Goal: Find specific page/section: Find specific page/section

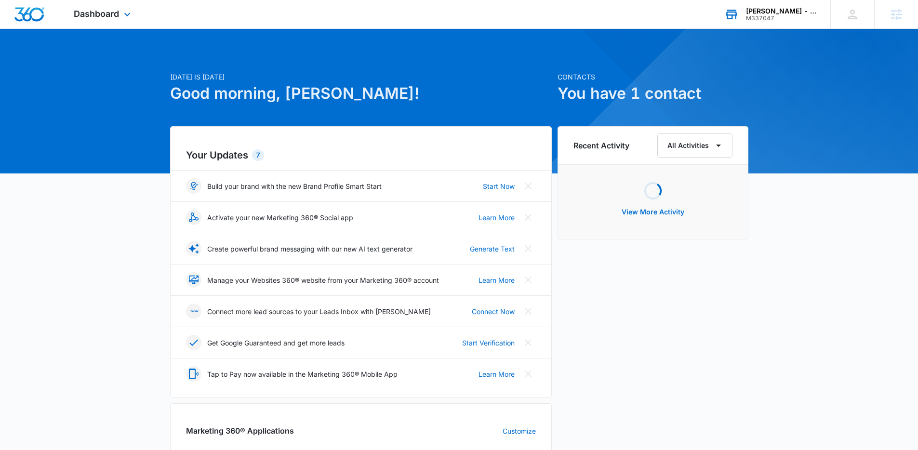
click at [782, 15] on div "M337047" at bounding box center [781, 18] width 70 height 7
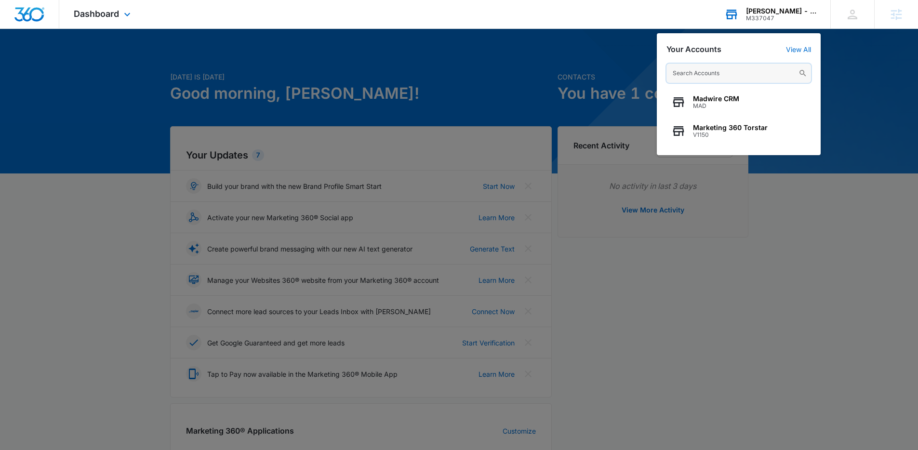
click at [732, 78] on input "text" at bounding box center [738, 73] width 144 height 19
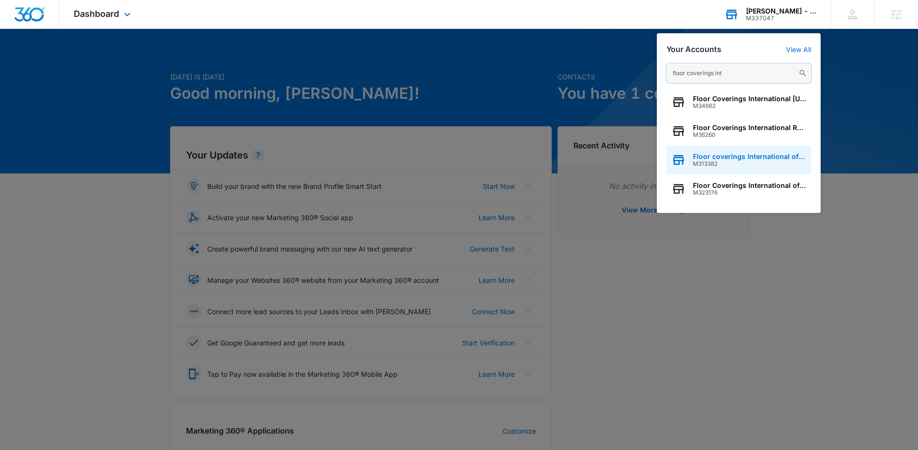
type input "floor coverings int"
click at [736, 161] on span "M313382" at bounding box center [749, 163] width 113 height 7
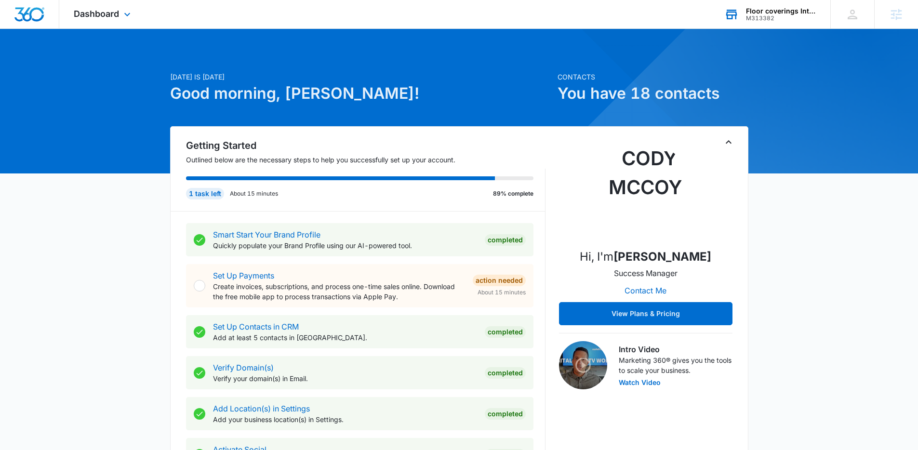
click at [123, 20] on div "Dashboard Apps Reputation Forms CRM Email Social Payments POS Content Ads Intel…" at bounding box center [103, 14] width 88 height 28
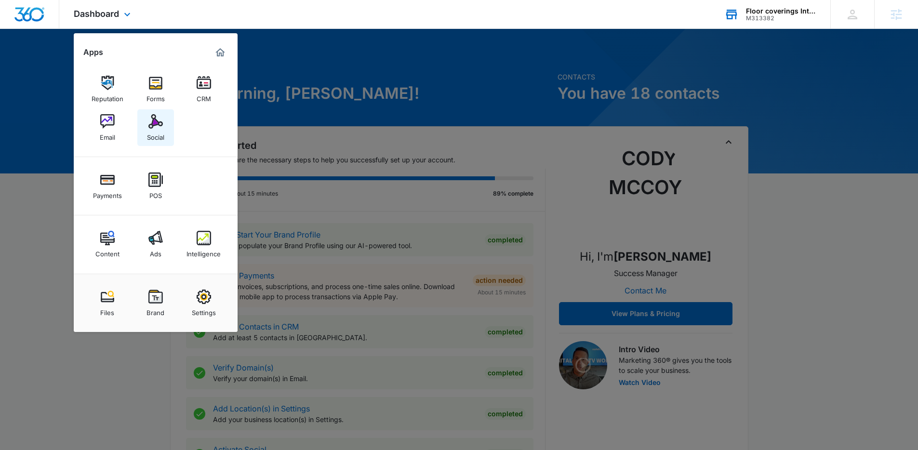
click at [154, 120] on img at bounding box center [155, 121] width 14 height 14
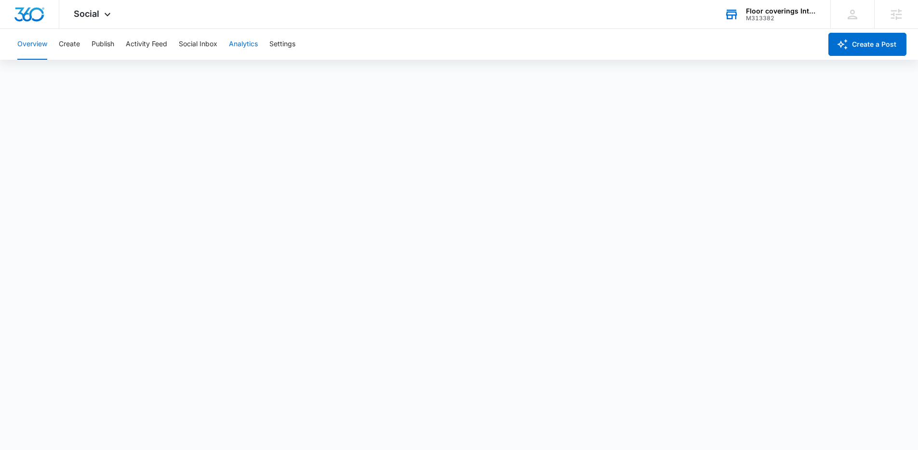
click at [240, 49] on button "Analytics" at bounding box center [243, 44] width 29 height 31
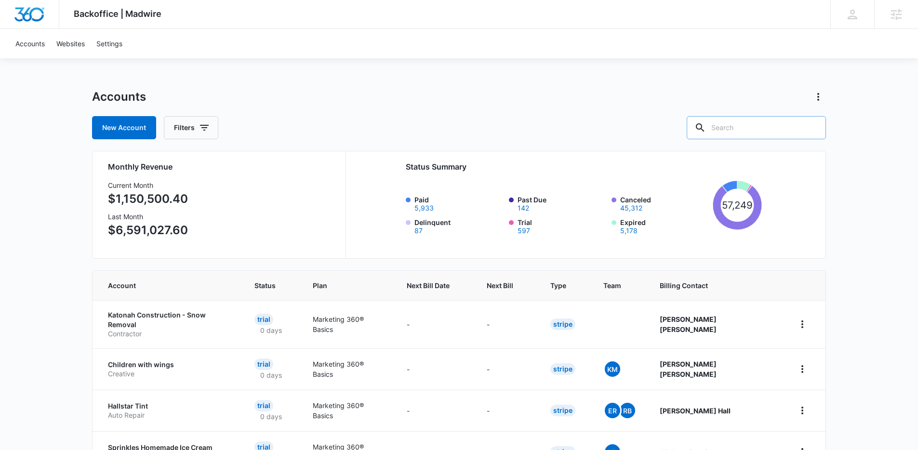
drag, startPoint x: 772, startPoint y: 133, endPoint x: 767, endPoint y: 133, distance: 4.8
click at [771, 133] on input "text" at bounding box center [755, 127] width 139 height 23
type input "floor coverings international"
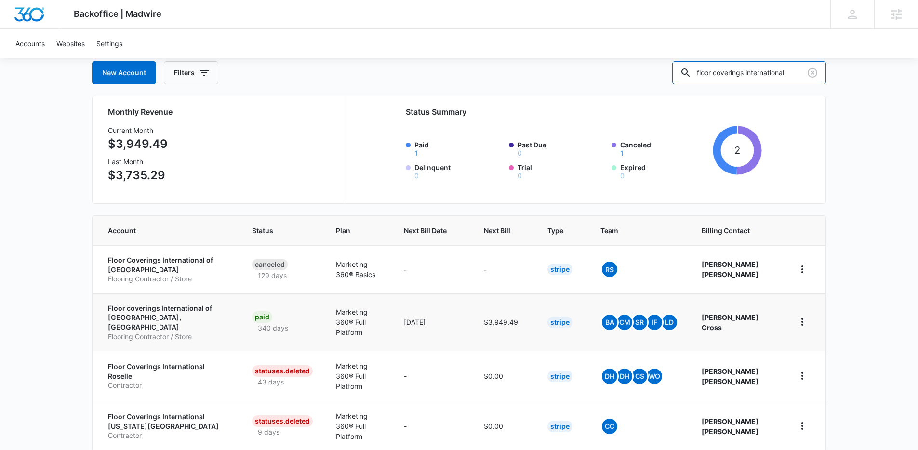
scroll to position [81, 0]
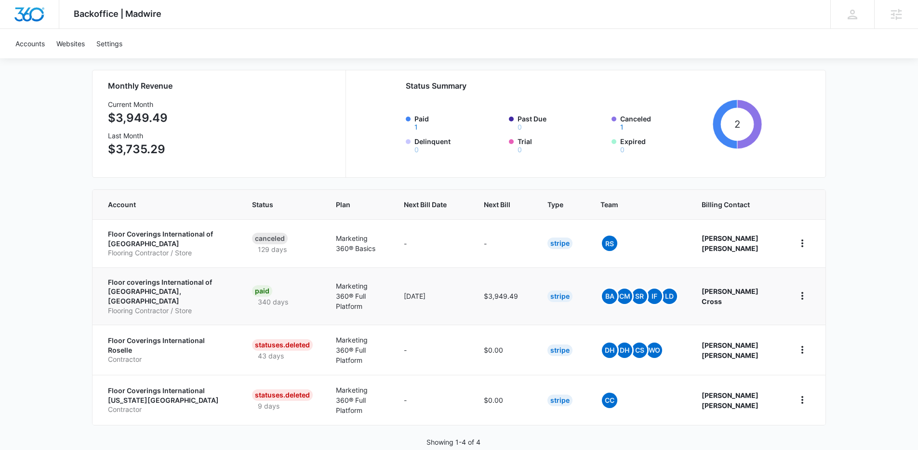
click at [179, 285] on p "Floor coverings International of [GEOGRAPHIC_DATA], [GEOGRAPHIC_DATA]" at bounding box center [168, 291] width 121 height 28
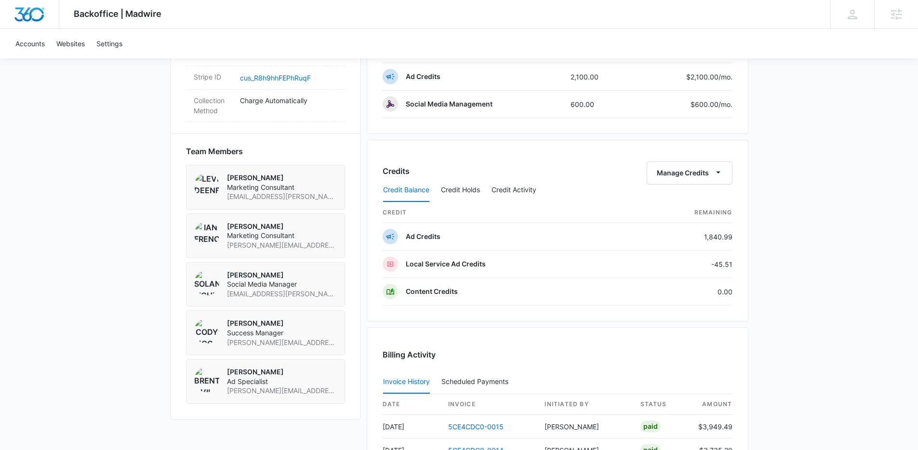
scroll to position [663, 0]
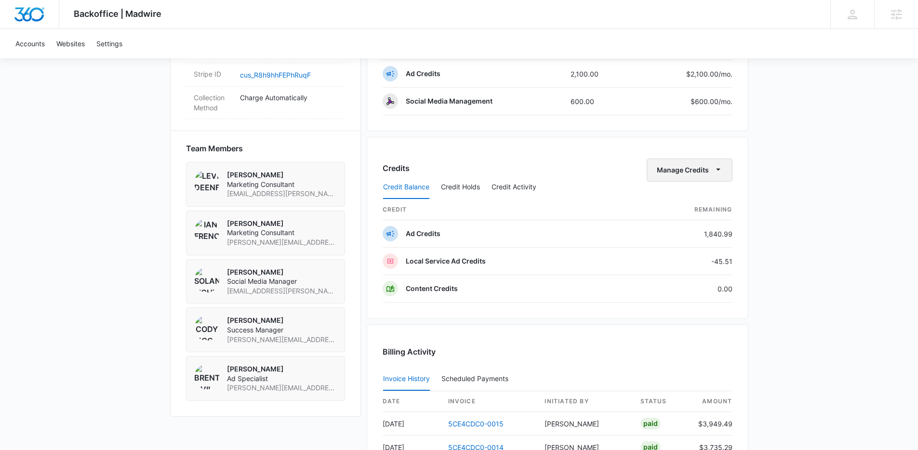
click at [714, 171] on icon "button" at bounding box center [718, 169] width 10 height 10
click at [697, 200] on div "Transfer Credits" at bounding box center [683, 200] width 51 height 7
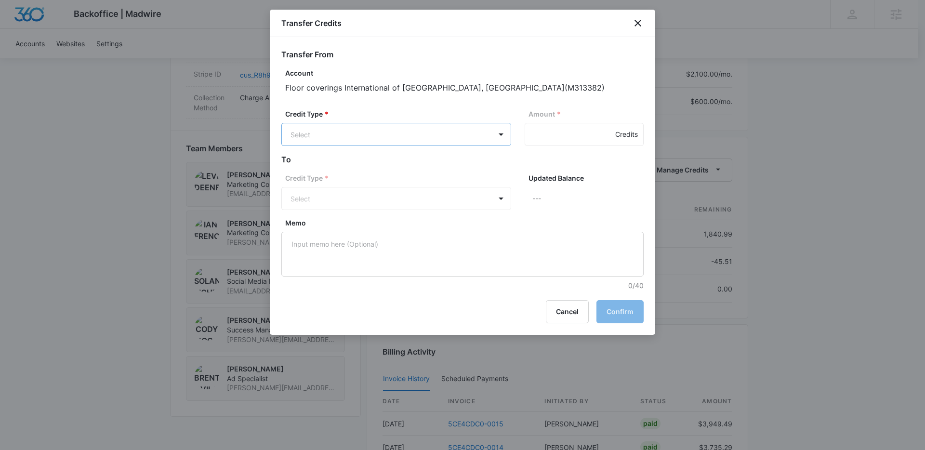
click at [408, 139] on body "Backoffice | Madwire Apps Settings CM Cody McCoy cody.mccoy@madwire.com My Prof…" at bounding box center [462, 0] width 925 height 1326
click at [404, 170] on p "Ad Credits (1840.99 Credits)" at bounding box center [362, 171] width 92 height 10
click at [587, 137] on input "Amount *" at bounding box center [584, 134] width 119 height 23
type input "500"
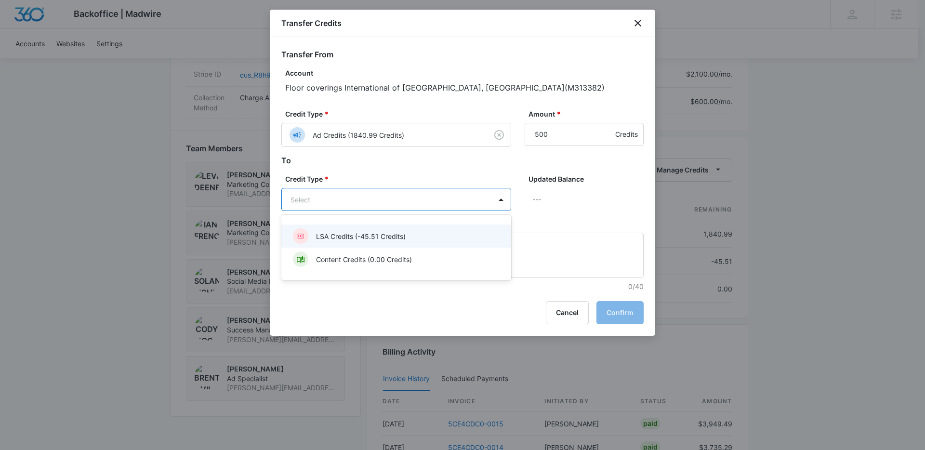
click at [468, 197] on body "Backoffice | Madwire Apps Settings CM Cody McCoy cody.mccoy@madwire.com My Prof…" at bounding box center [462, 0] width 925 height 1326
click at [427, 236] on div "LSA Credits (-45.51 Credits)" at bounding box center [395, 235] width 205 height 15
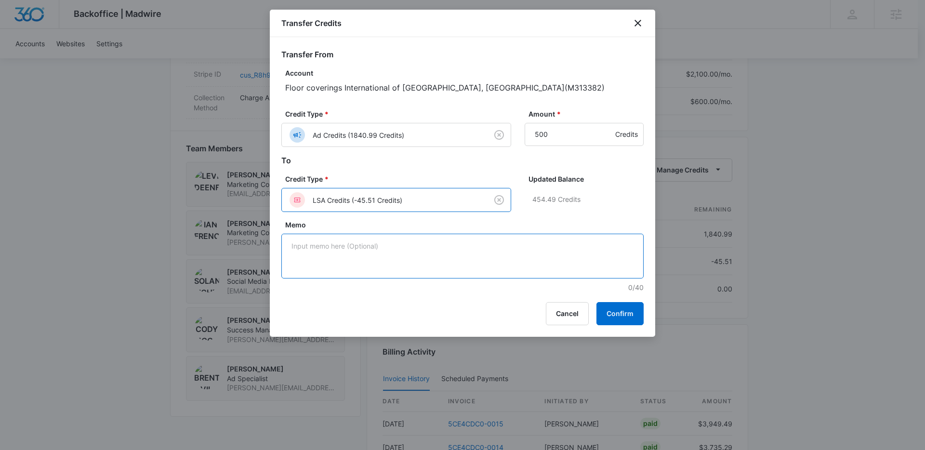
click at [495, 255] on textarea "Memo" at bounding box center [462, 256] width 362 height 45
click at [629, 310] on button "Confirm" at bounding box center [619, 313] width 47 height 23
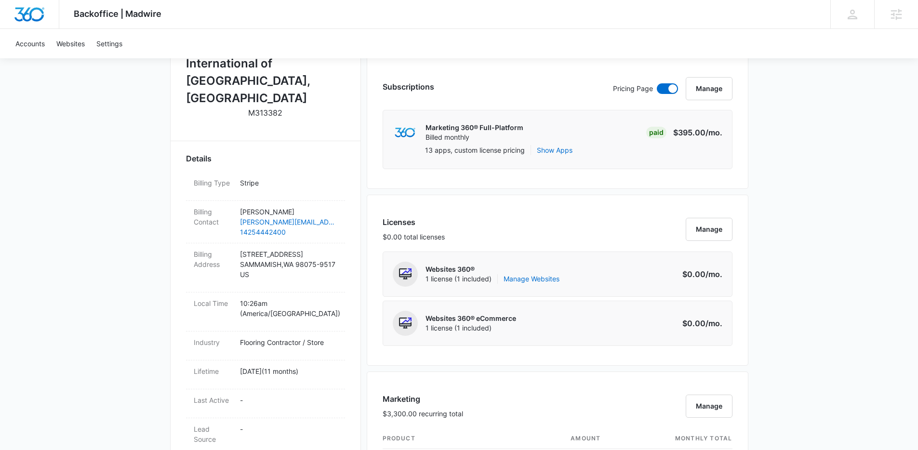
scroll to position [0, 0]
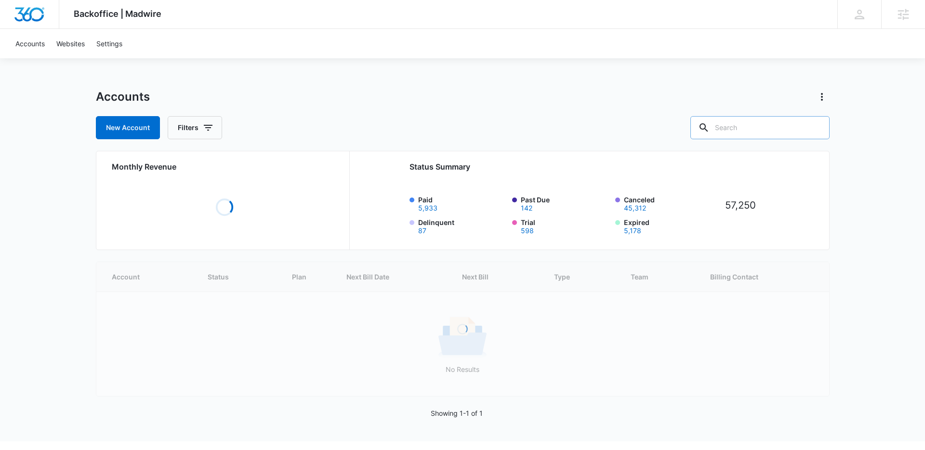
click at [752, 126] on input "text" at bounding box center [759, 127] width 139 height 23
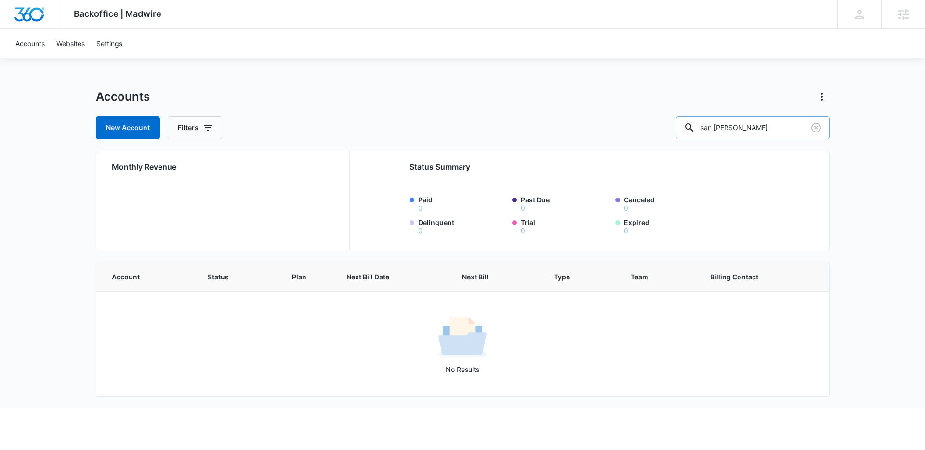
click at [782, 131] on input "san [PERSON_NAME]" at bounding box center [753, 127] width 154 height 23
type input "san diego divorce"
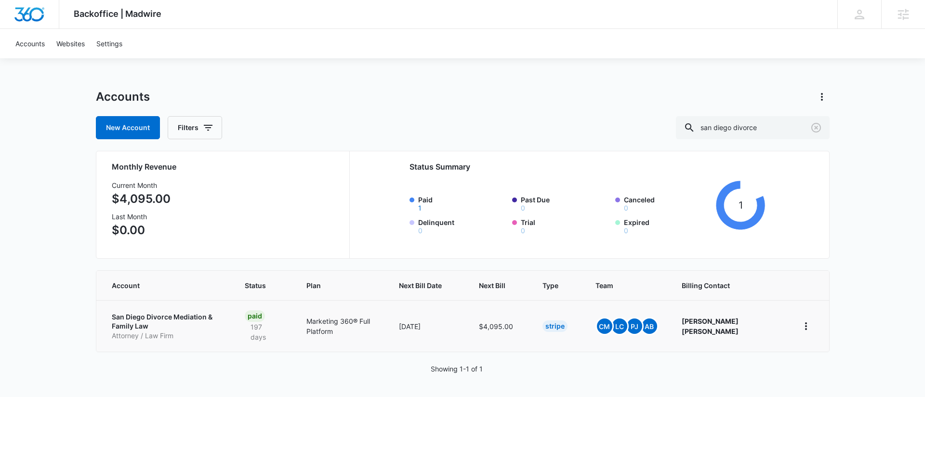
click at [186, 309] on td "San Diego Divorce Mediation & Family Law Attorney / Law Firm" at bounding box center [164, 326] width 137 height 52
click at [185, 315] on p "San Diego Divorce Mediation & Family Law" at bounding box center [167, 321] width 110 height 19
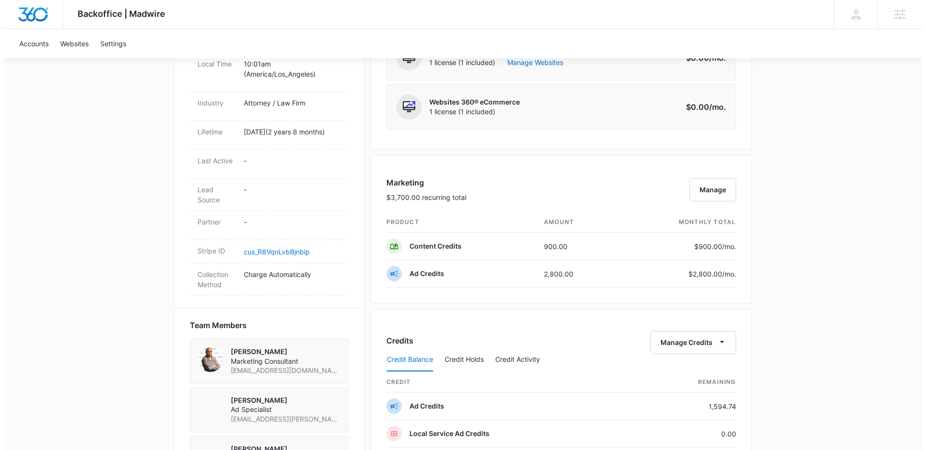
scroll to position [510, 0]
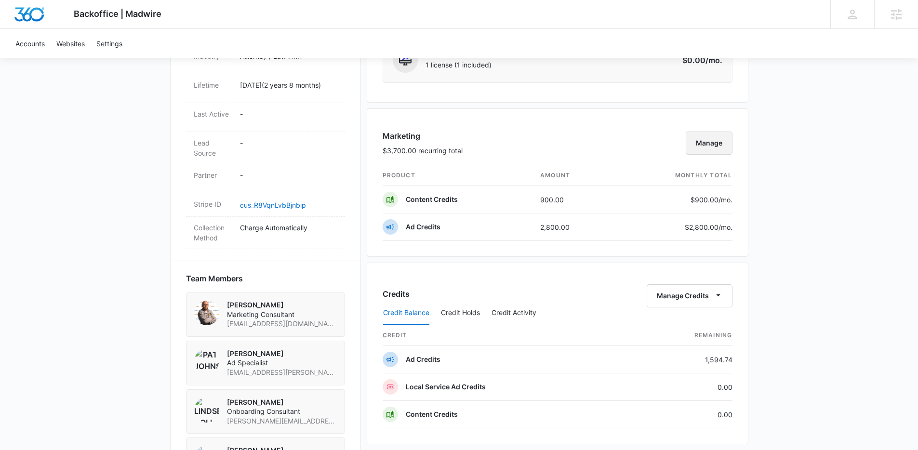
click at [704, 145] on button "Manage" at bounding box center [708, 142] width 47 height 23
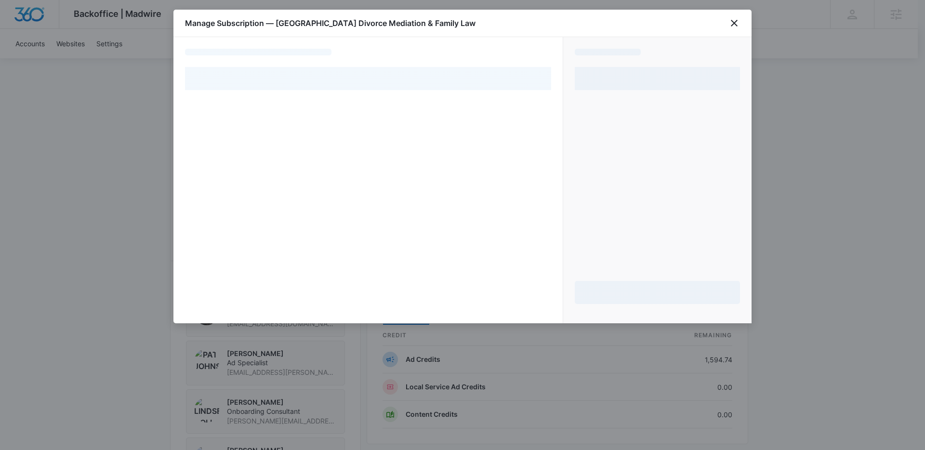
select select "pm_1QuJfyA4n8RTgNjUfegICAip"
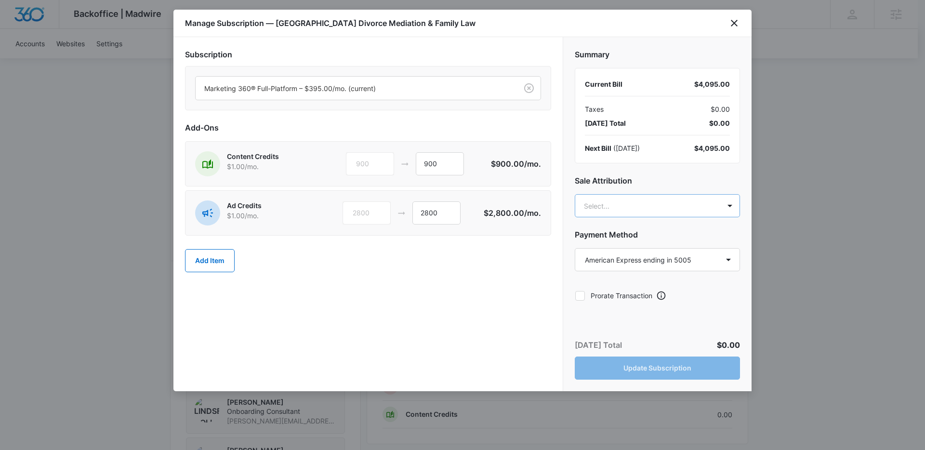
click at [619, 198] on body "Backoffice | Madwire Apps Settings CM Cody McCoy cody.mccoy@madwire.com My Prof…" at bounding box center [462, 139] width 925 height 1298
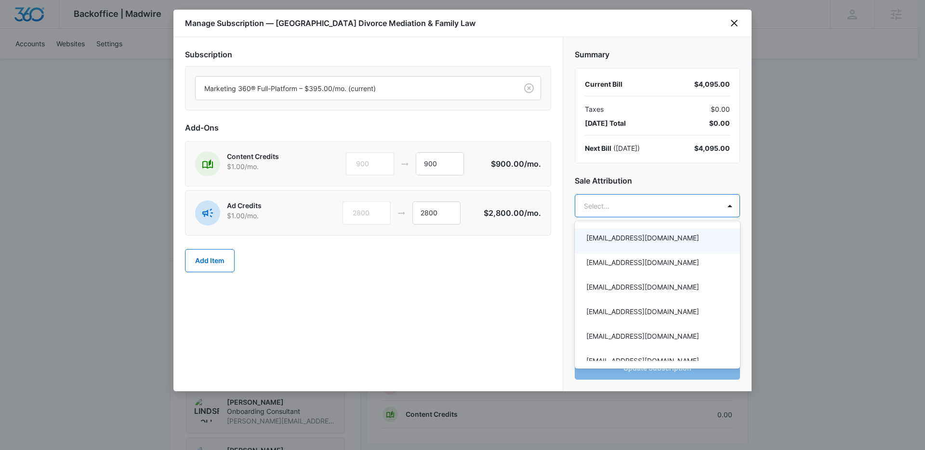
scroll to position [19, 0]
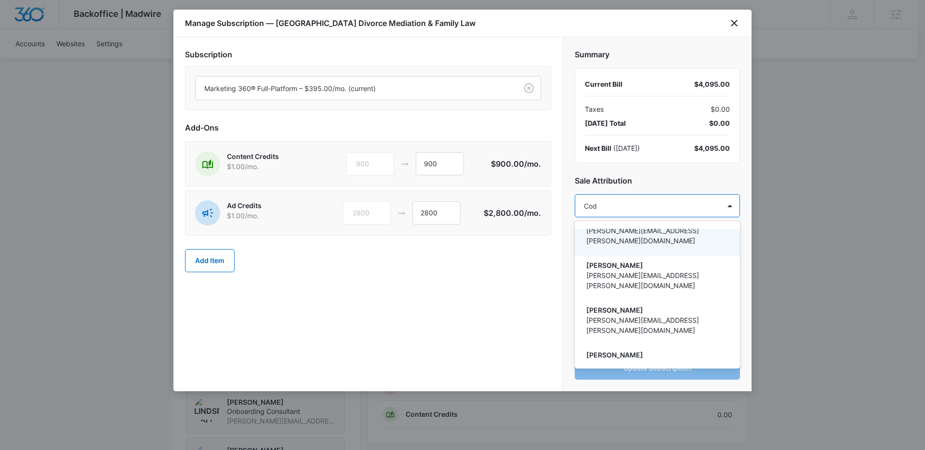
type input "Cody"
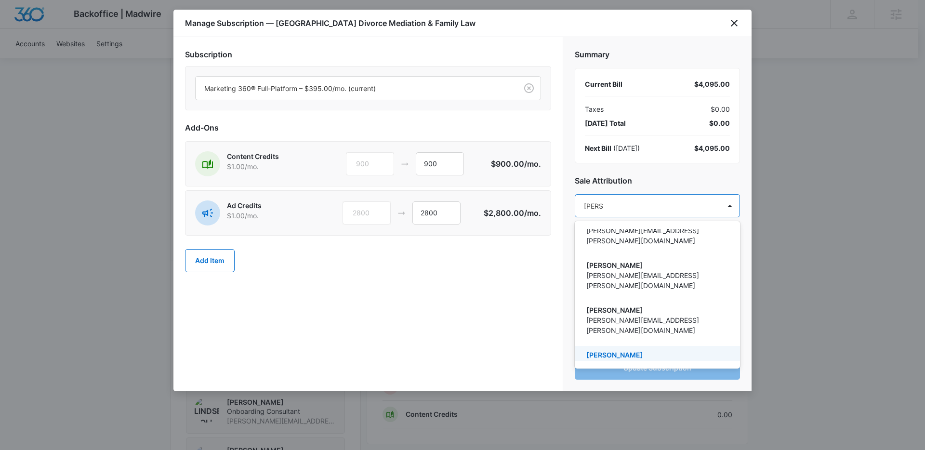
click at [630, 350] on p "[PERSON_NAME]" at bounding box center [656, 355] width 140 height 10
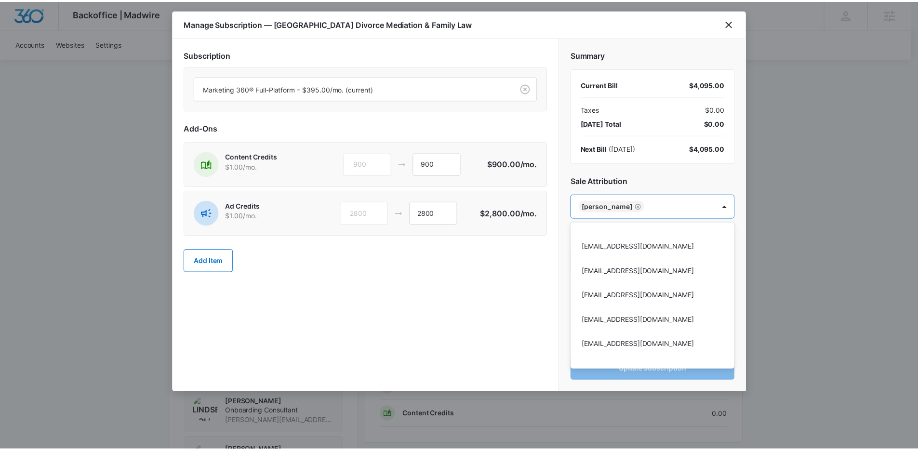
scroll to position [4473, 0]
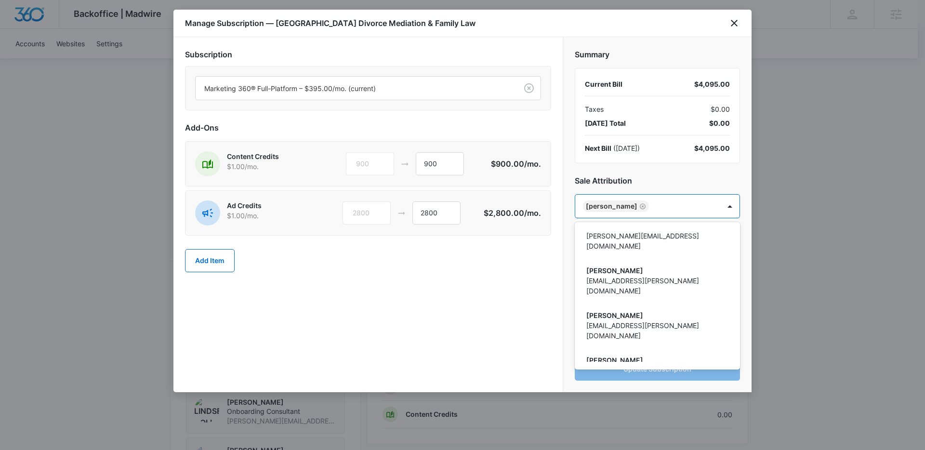
click at [432, 320] on div at bounding box center [462, 225] width 925 height 450
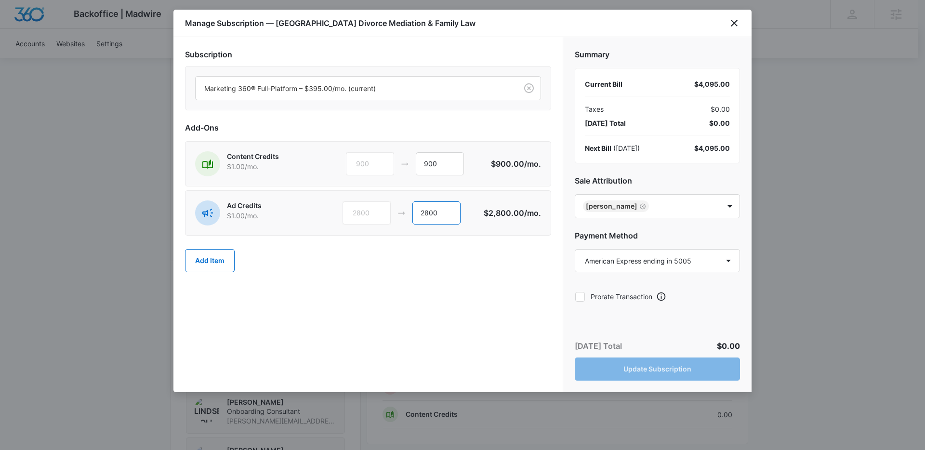
click at [430, 215] on input "2800" at bounding box center [436, 212] width 48 height 23
drag, startPoint x: 441, startPoint y: 214, endPoint x: 386, endPoint y: 211, distance: 55.0
click at [386, 211] on div "2800 2800" at bounding box center [413, 212] width 142 height 23
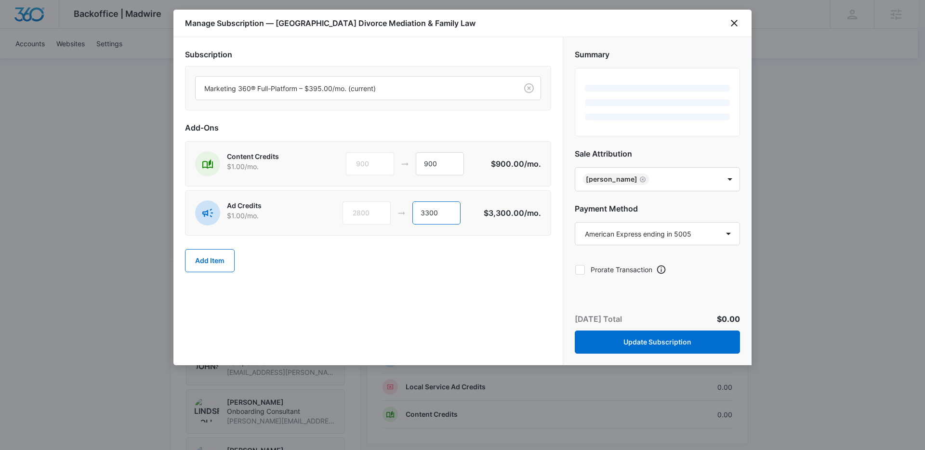
type input "3300"
click at [416, 269] on div "Add Item" at bounding box center [368, 260] width 366 height 42
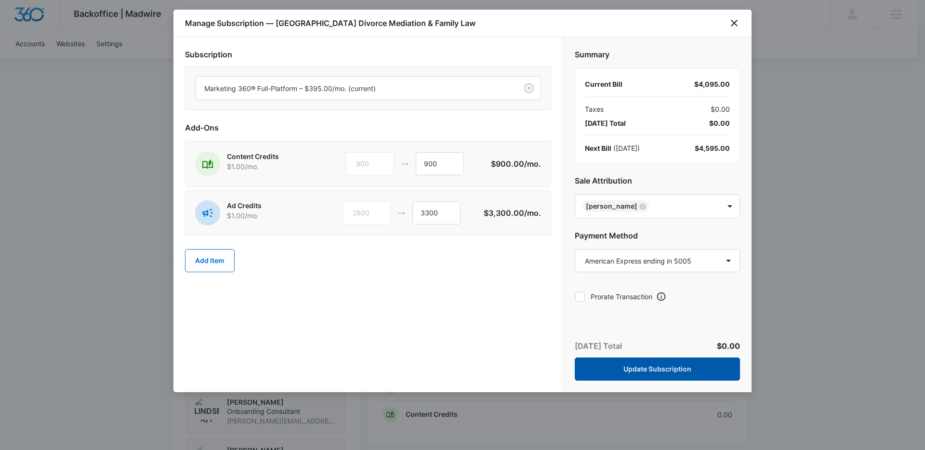
click at [670, 364] on button "Update Subscription" at bounding box center [657, 368] width 165 height 23
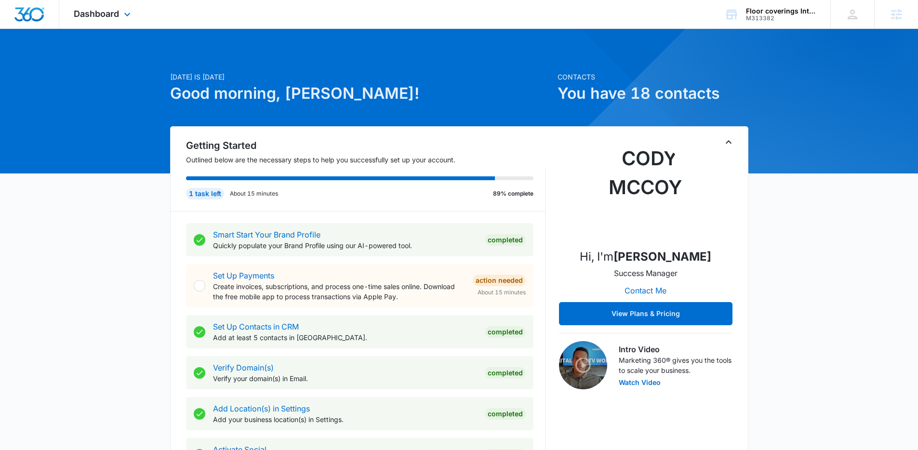
click at [94, 27] on div "Dashboard Apps Reputation Forms CRM Email Social Payments POS Content Ads Intel…" at bounding box center [103, 14] width 88 height 28
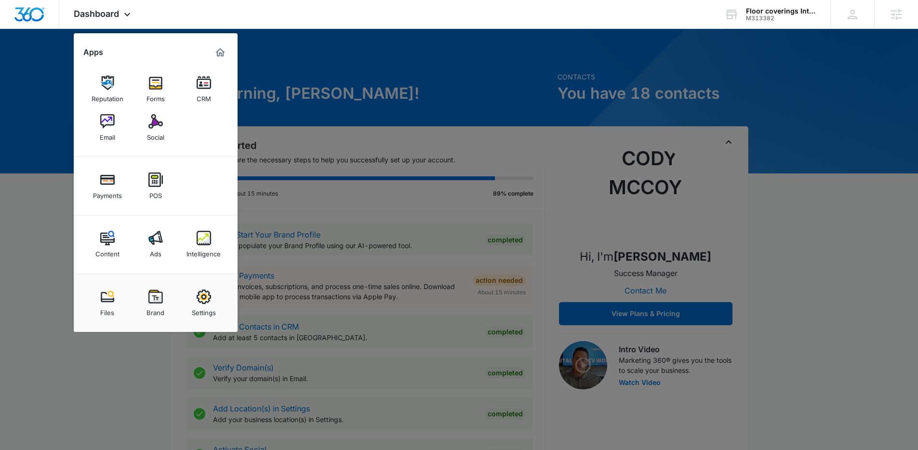
click at [157, 237] on img at bounding box center [155, 238] width 14 height 14
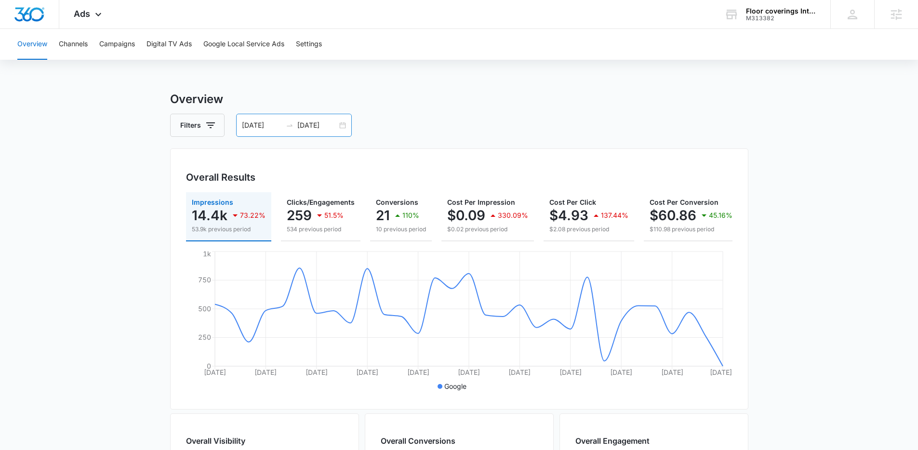
click at [344, 127] on div "08/29/2025 09/28/2025" at bounding box center [294, 125] width 116 height 23
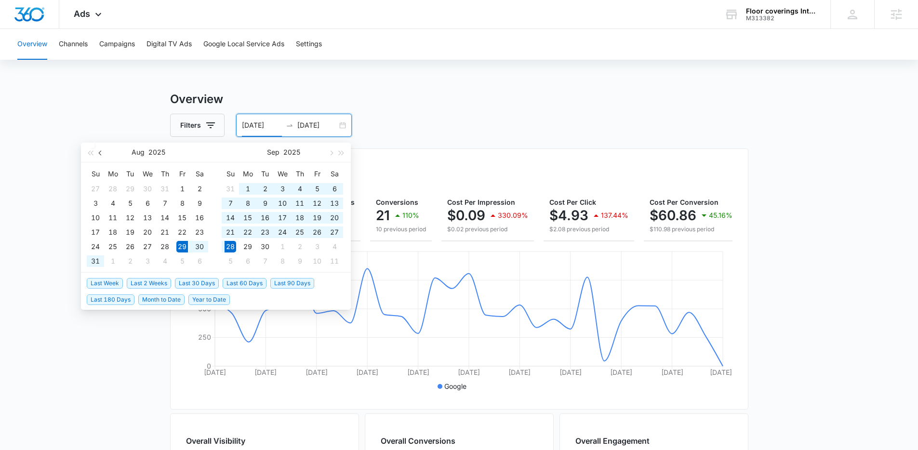
click at [101, 152] on span "button" at bounding box center [101, 152] width 5 height 5
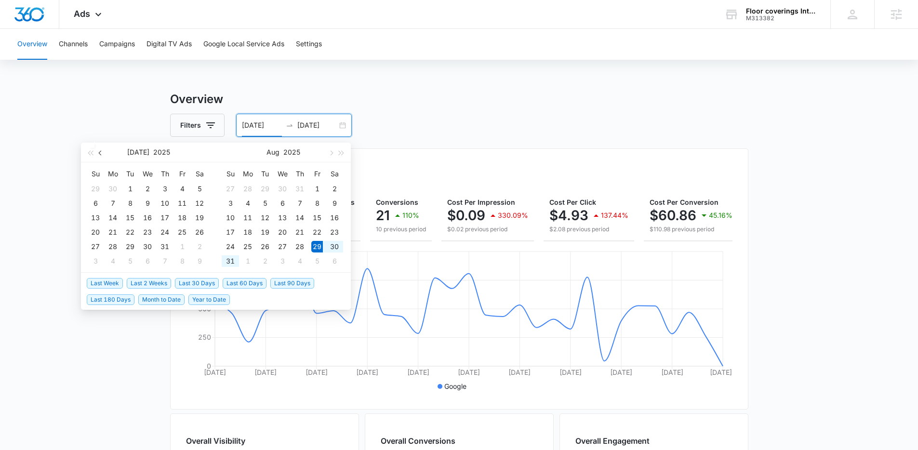
click at [101, 152] on span "button" at bounding box center [101, 152] width 5 height 5
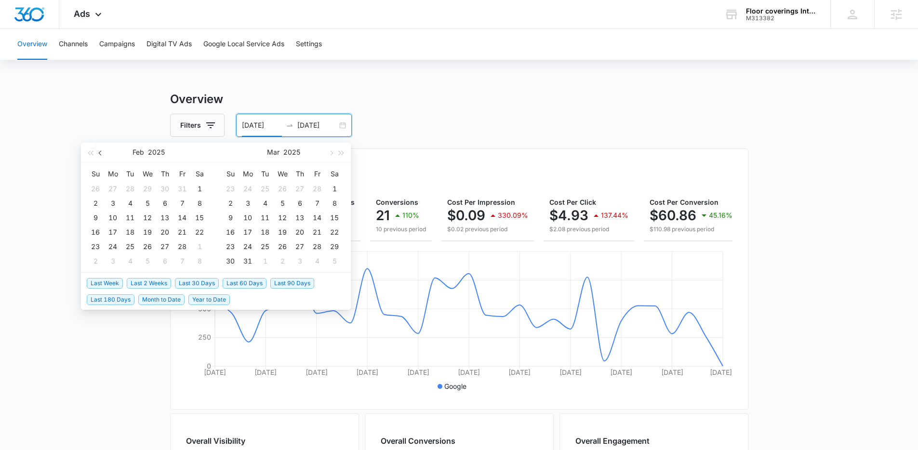
click at [98, 154] on button "button" at bounding box center [100, 152] width 11 height 19
type input "01/01/2025"
click at [145, 187] on div "1" at bounding box center [148, 189] width 12 height 12
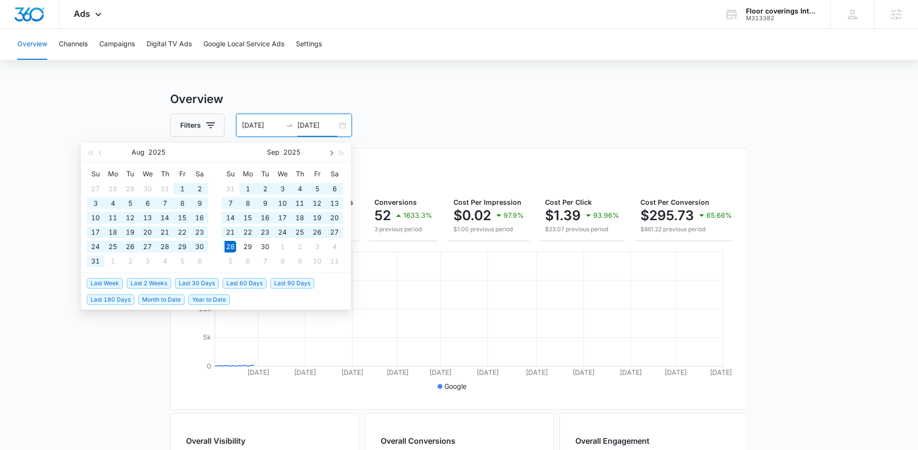
click at [330, 156] on button "button" at bounding box center [330, 152] width 11 height 19
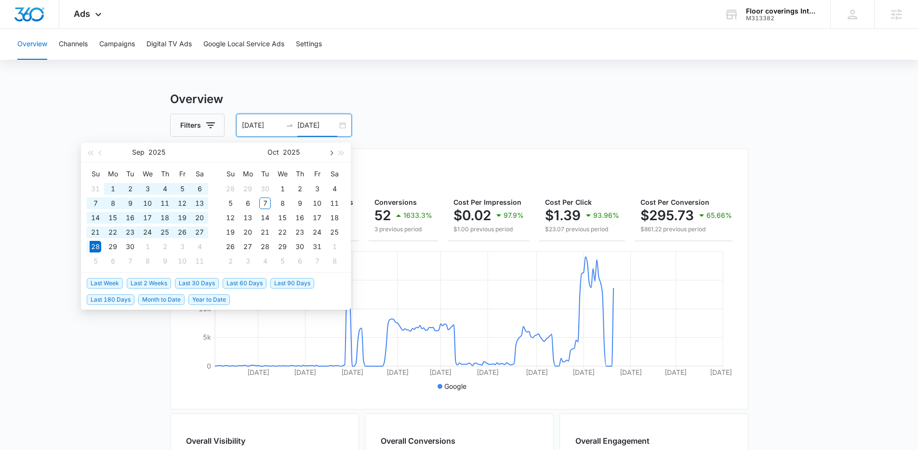
click at [330, 156] on button "button" at bounding box center [330, 152] width 11 height 19
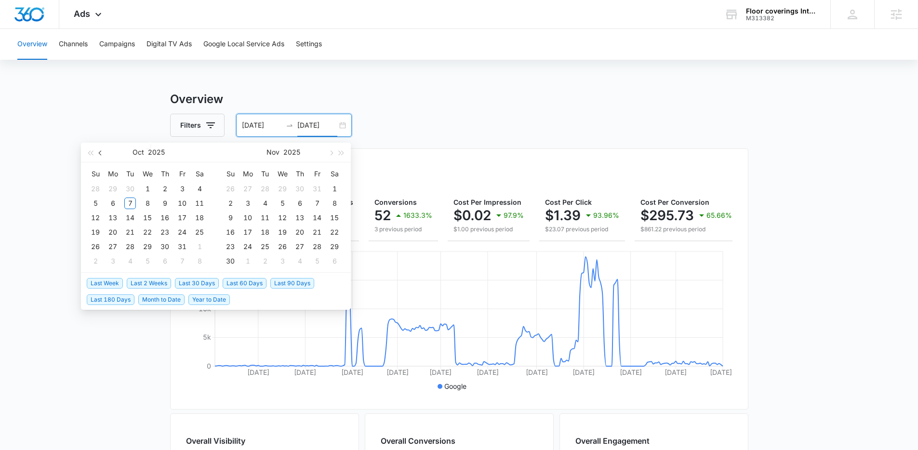
click at [104, 155] on button "button" at bounding box center [100, 152] width 11 height 19
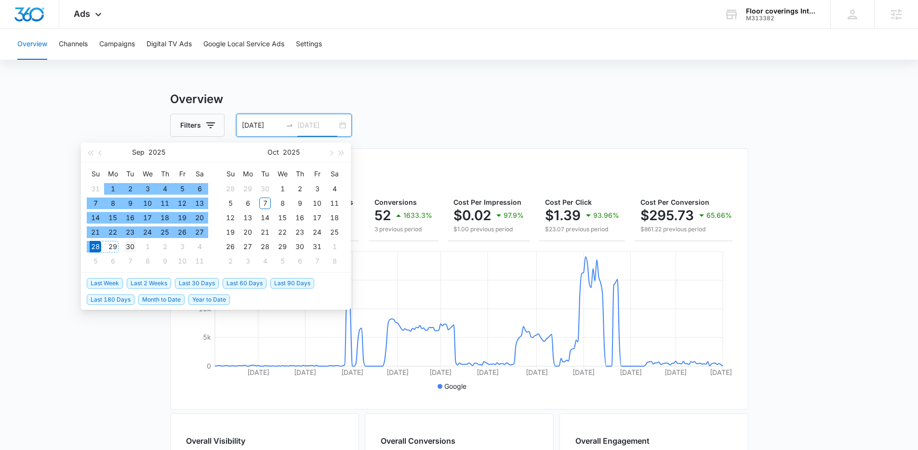
type input "09/30/2025"
click at [129, 248] on div "30" at bounding box center [130, 247] width 12 height 12
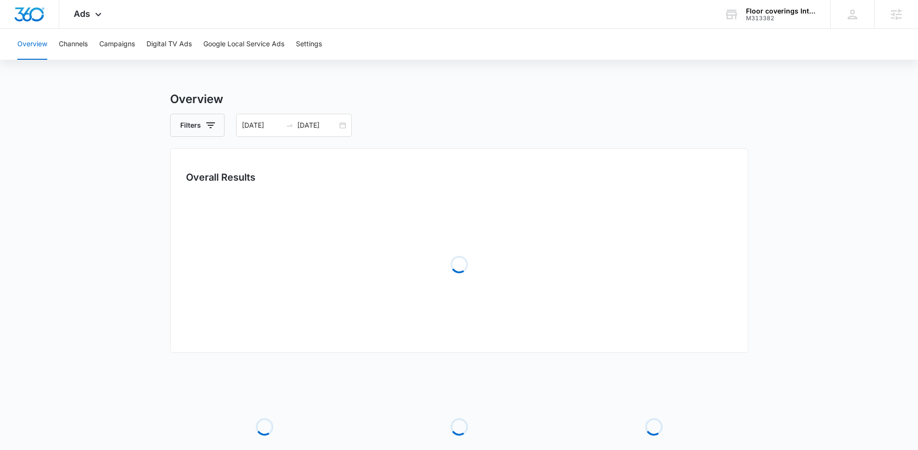
click at [53, 233] on main "Overview Filters 01/01/2025 09/30/2025 Overall Results Loading Loading Loading …" at bounding box center [459, 312] width 918 height 443
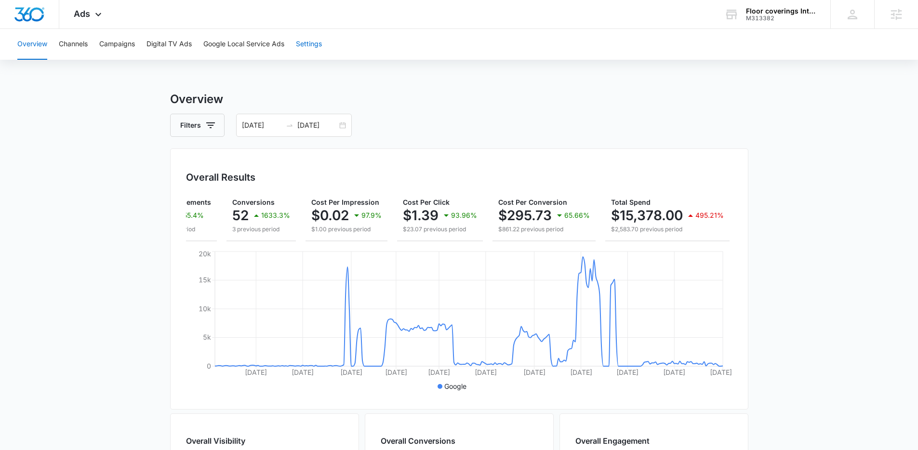
click at [311, 43] on button "Settings" at bounding box center [309, 44] width 26 height 31
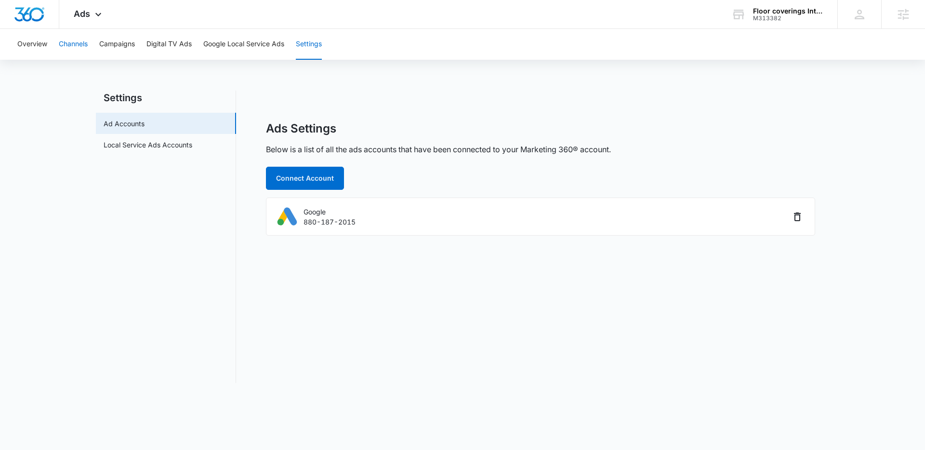
click at [66, 43] on button "Channels" at bounding box center [73, 44] width 29 height 31
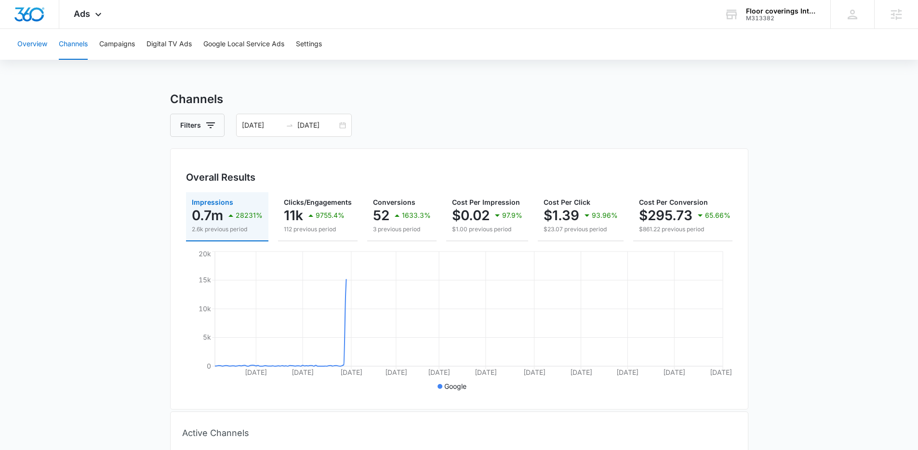
click at [28, 41] on button "Overview" at bounding box center [32, 44] width 30 height 31
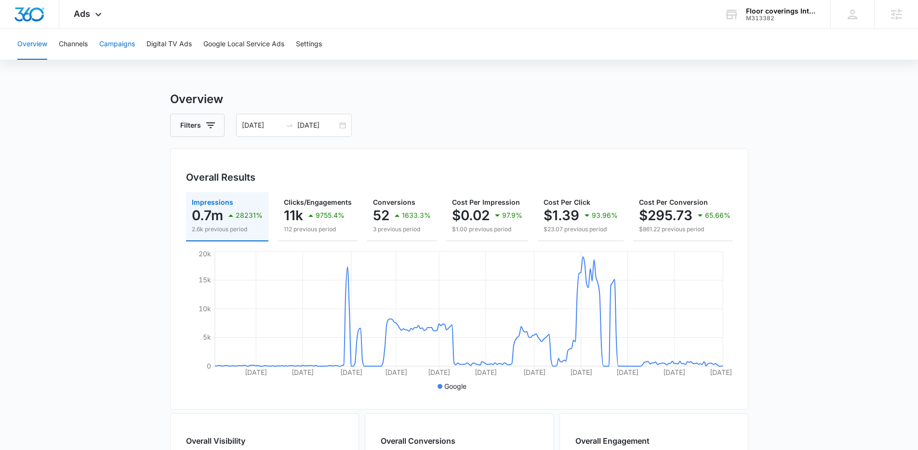
click at [112, 46] on button "Campaigns" at bounding box center [117, 44] width 36 height 31
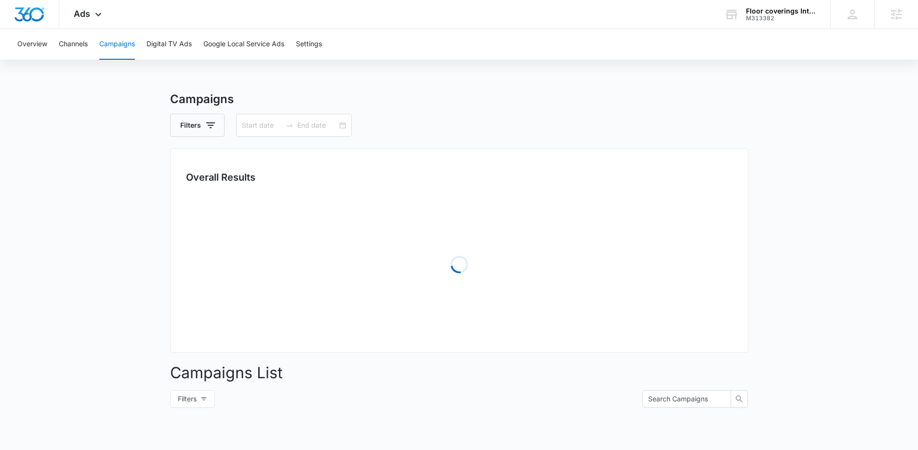
type input "01/01/2025"
type input "09/30/2025"
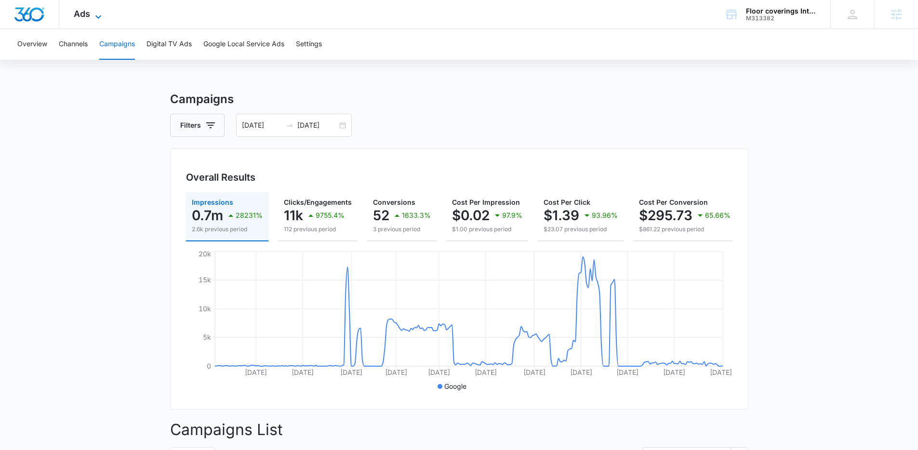
click at [93, 14] on icon at bounding box center [98, 17] width 12 height 12
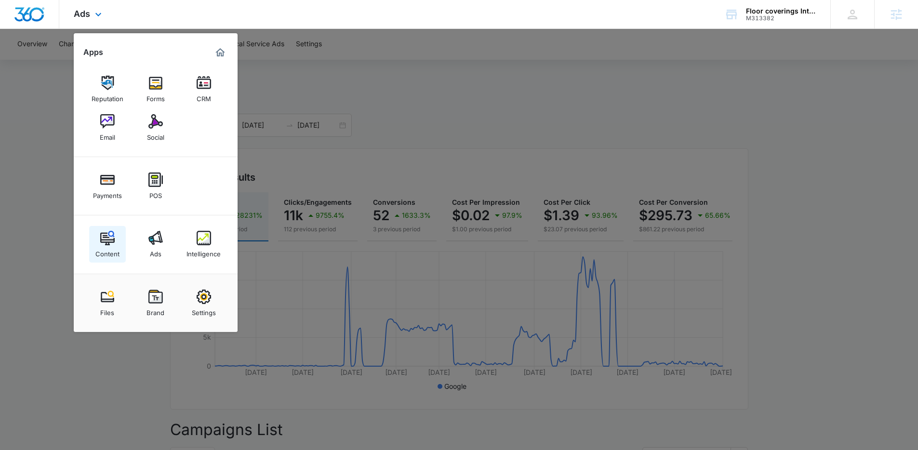
click at [106, 238] on img at bounding box center [107, 238] width 14 height 14
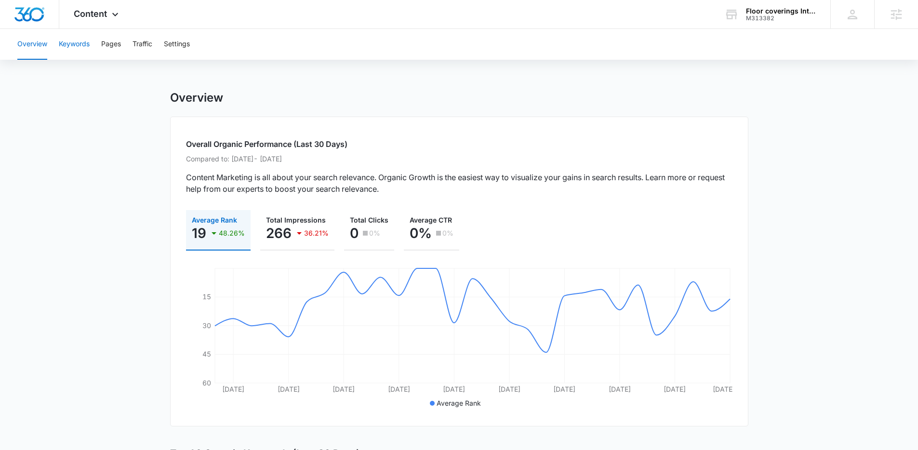
click at [76, 43] on button "Keywords" at bounding box center [74, 44] width 31 height 31
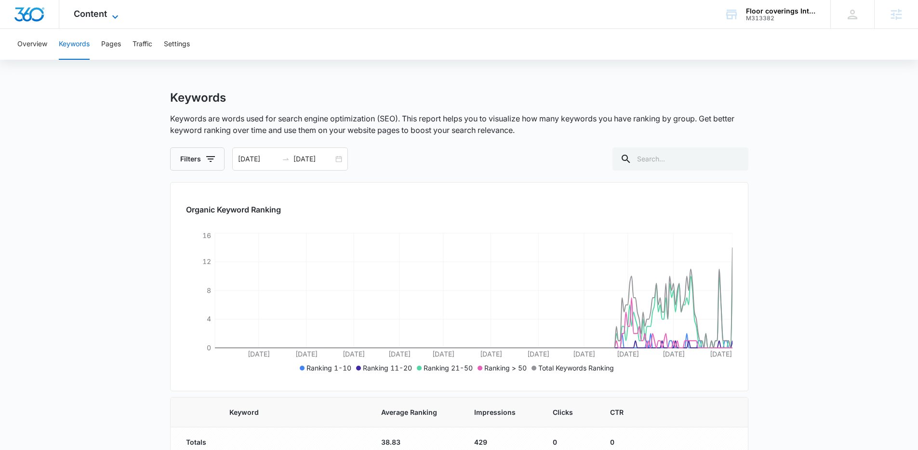
click at [117, 13] on icon at bounding box center [115, 17] width 12 height 12
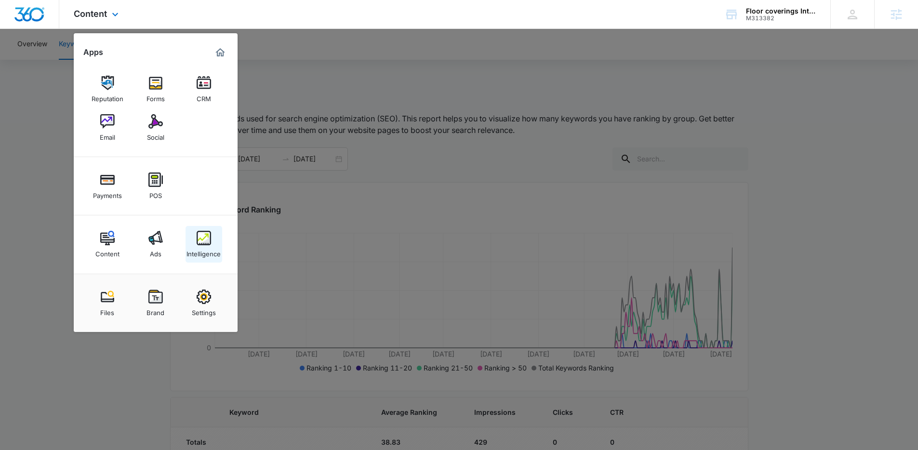
click at [213, 240] on link "Intelligence" at bounding box center [203, 244] width 37 height 37
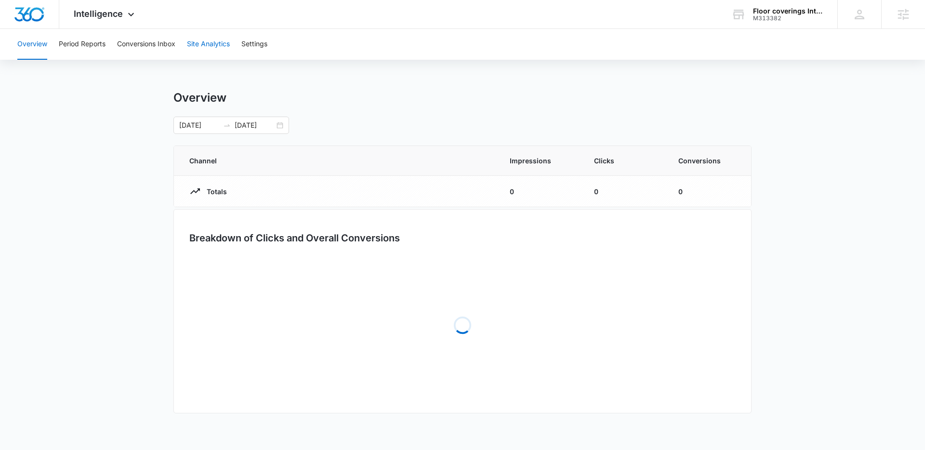
click at [201, 47] on button "Site Analytics" at bounding box center [208, 44] width 43 height 31
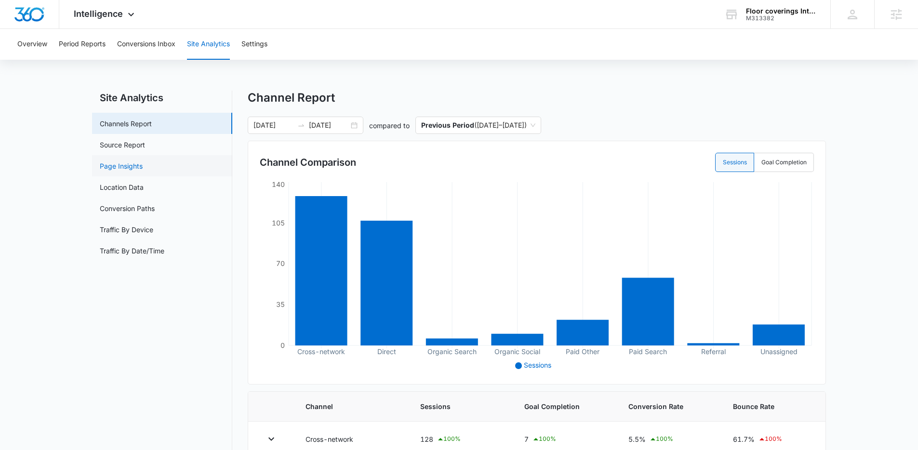
click at [130, 171] on link "Page Insights" at bounding box center [121, 166] width 43 height 10
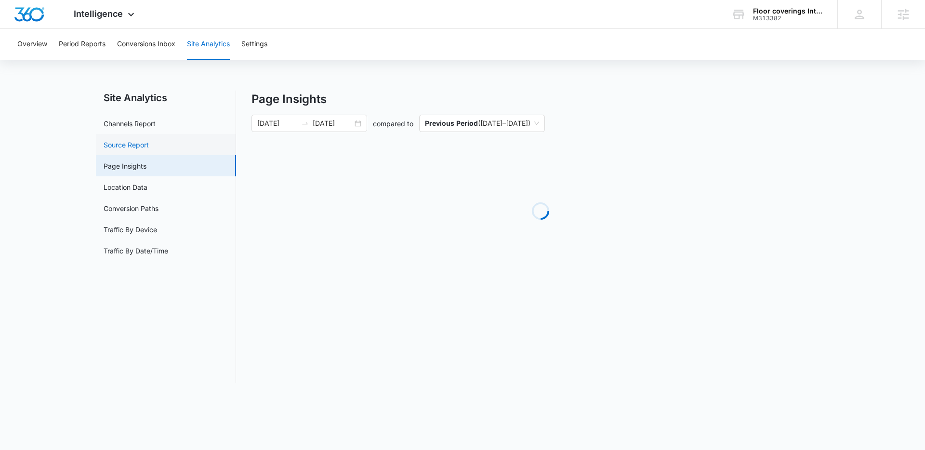
click at [131, 147] on link "Source Report" at bounding box center [126, 145] width 45 height 10
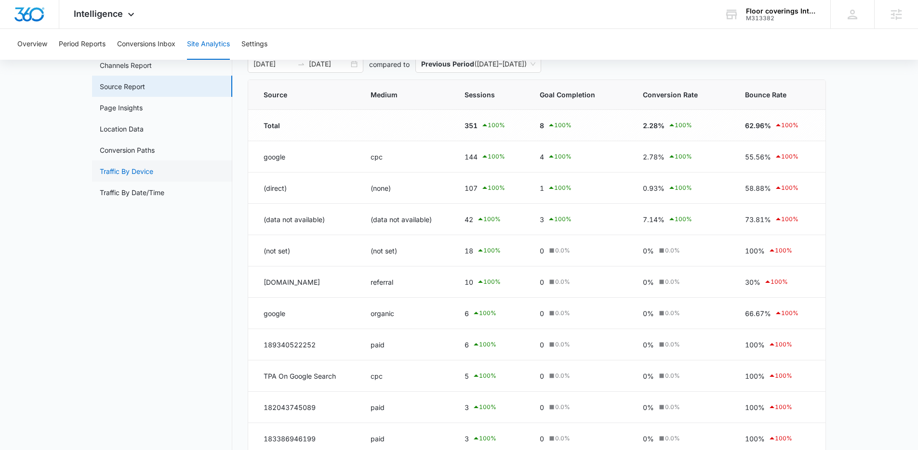
scroll to position [10, 0]
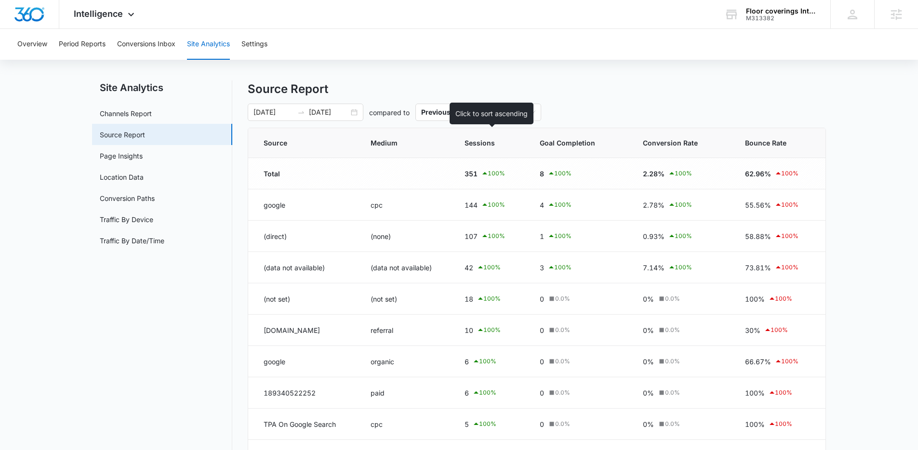
click at [479, 143] on span "Sessions" at bounding box center [483, 143] width 38 height 10
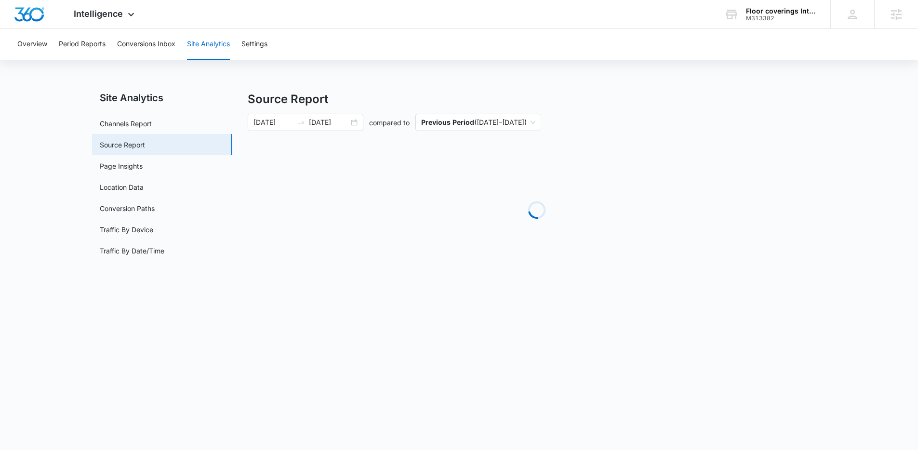
scroll to position [0, 0]
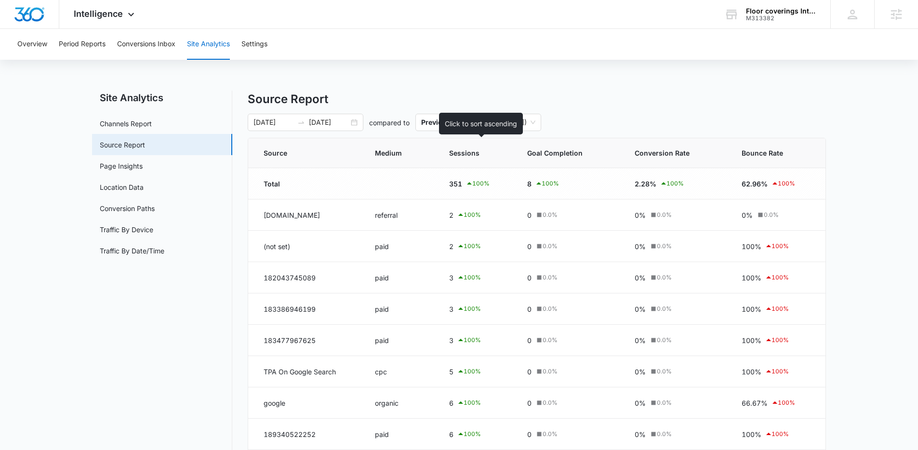
click at [460, 156] on span "Sessions" at bounding box center [469, 153] width 41 height 10
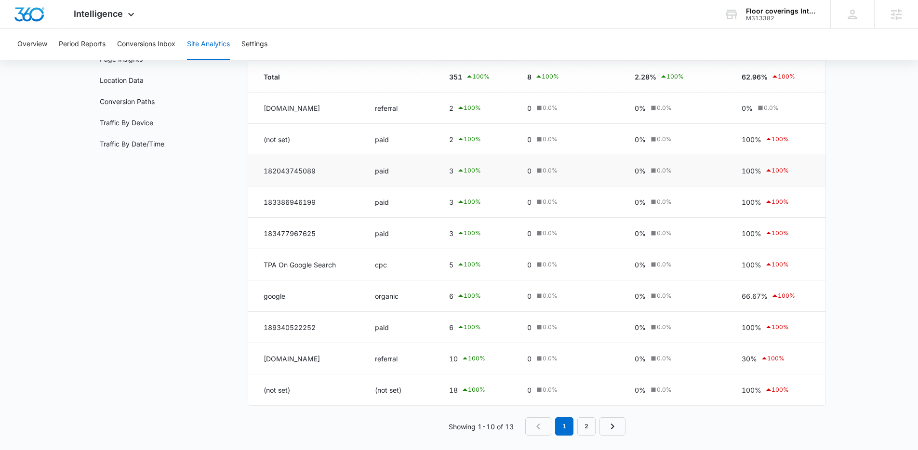
scroll to position [116, 0]
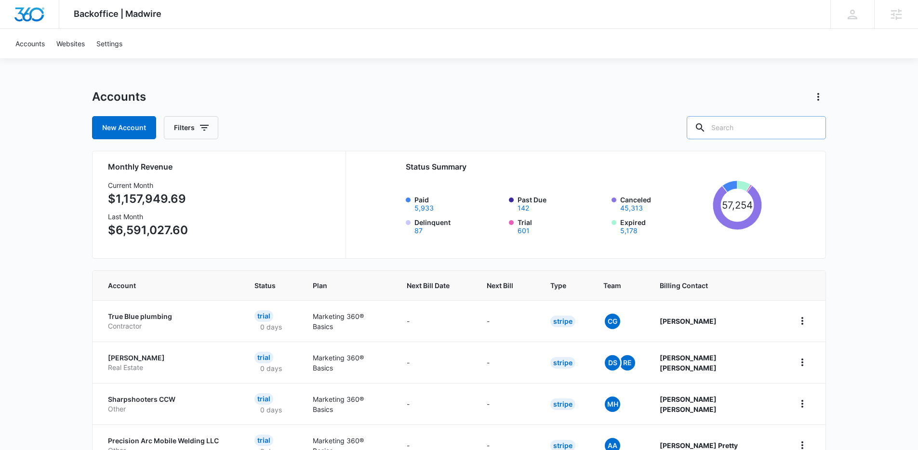
click at [757, 134] on input "text" at bounding box center [755, 127] width 139 height 23
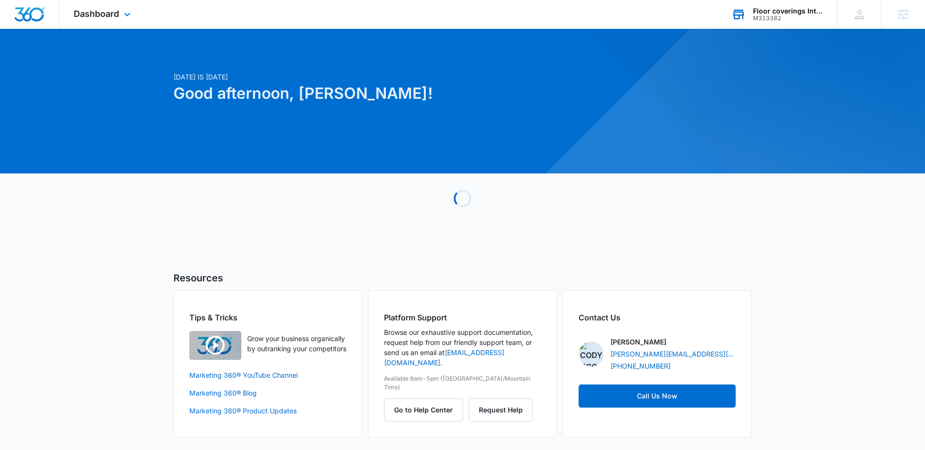
click at [790, 20] on div "M313382" at bounding box center [788, 18] width 70 height 7
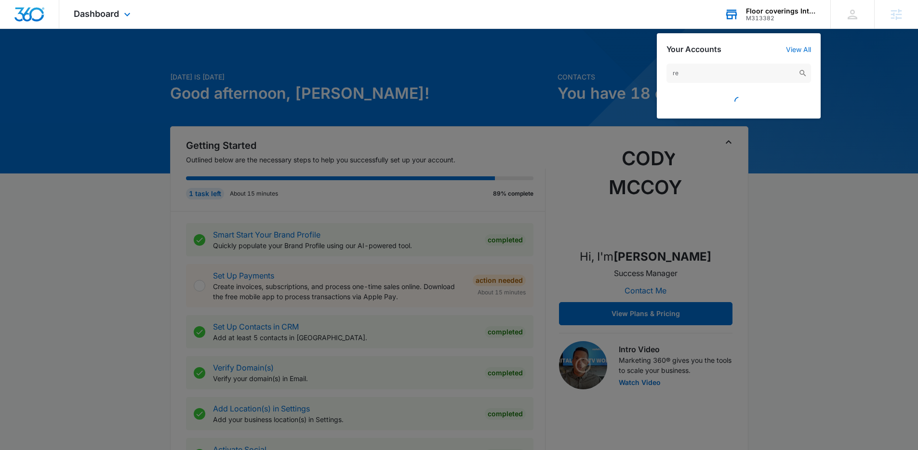
type input "r"
type input "refrigerant guys"
click at [730, 74] on input "refrigerant guys" at bounding box center [738, 73] width 144 height 19
click at [891, 25] on div "Agencies" at bounding box center [896, 14] width 44 height 28
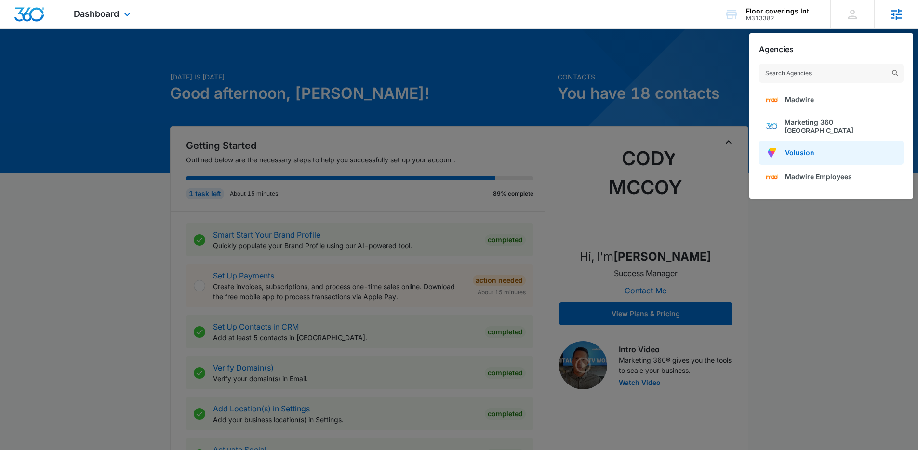
click at [829, 146] on link "Volusion" at bounding box center [831, 153] width 144 height 24
click at [797, 19] on div "M313382" at bounding box center [781, 18] width 70 height 7
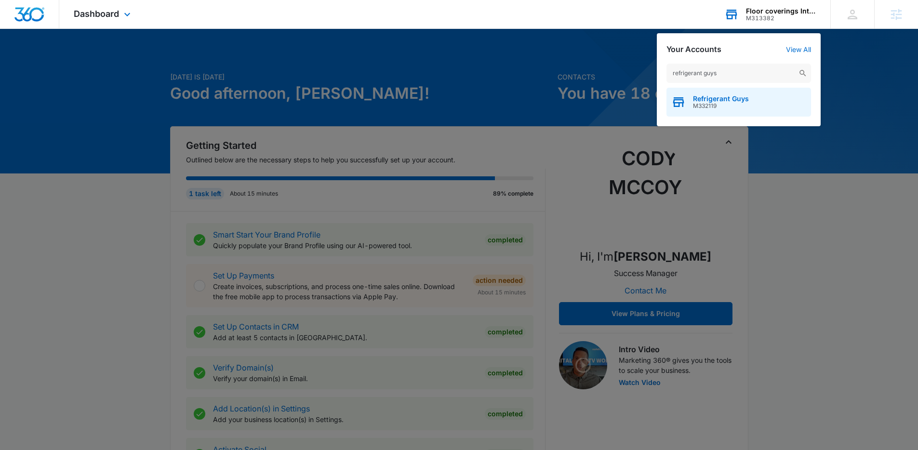
type input "refrigerant guys"
click at [735, 104] on span "M332119" at bounding box center [721, 106] width 56 height 7
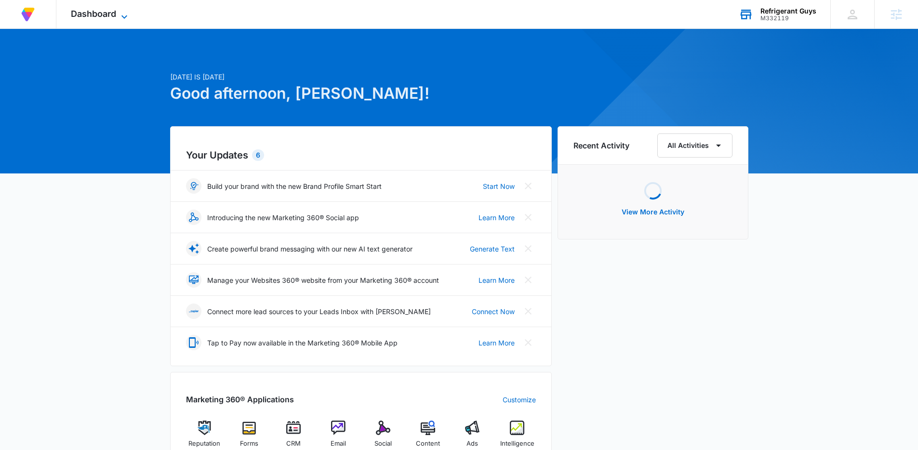
click at [125, 19] on icon at bounding box center [124, 17] width 12 height 12
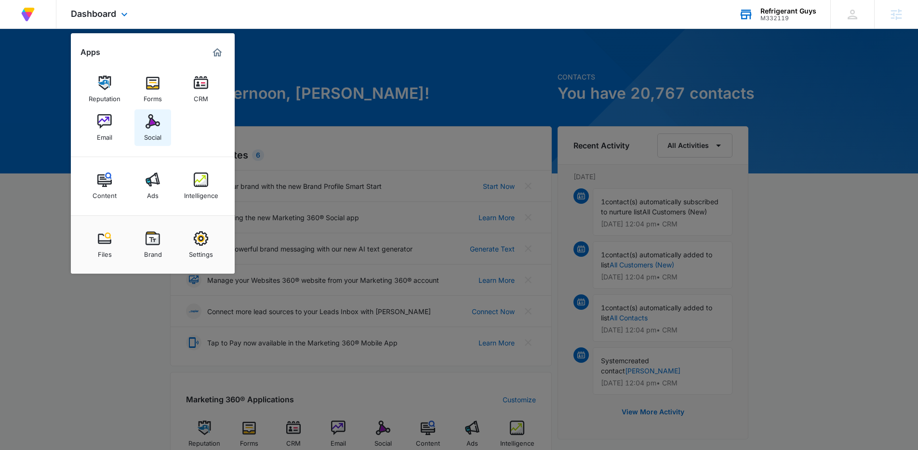
click at [151, 125] on img at bounding box center [152, 121] width 14 height 14
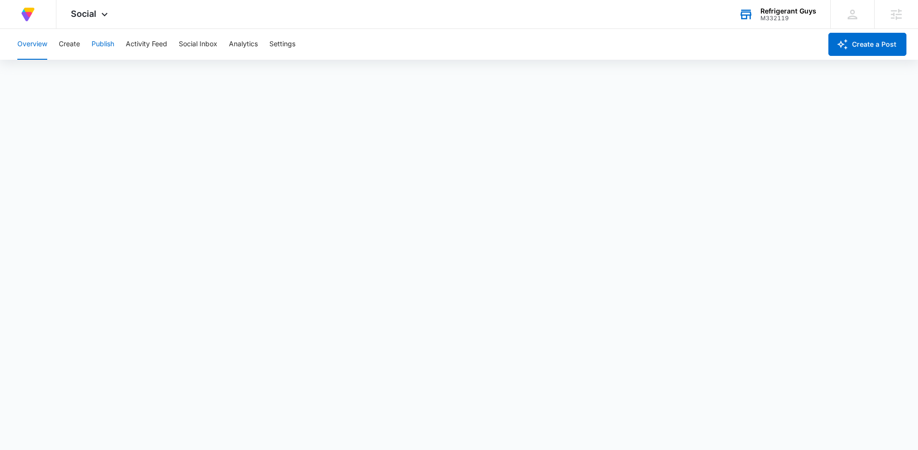
click at [109, 50] on button "Publish" at bounding box center [103, 44] width 23 height 31
click at [155, 48] on button "Activity Feed" at bounding box center [146, 44] width 41 height 31
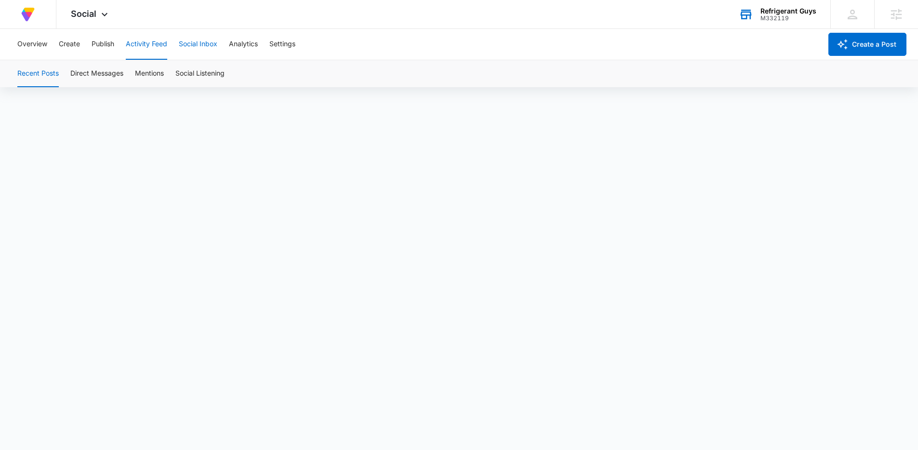
click at [200, 55] on button "Social Inbox" at bounding box center [198, 44] width 39 height 31
click at [147, 49] on button "Activity Feed" at bounding box center [146, 44] width 41 height 31
click at [104, 46] on button "Publish" at bounding box center [103, 44] width 23 height 31
click at [255, 46] on button "Analytics" at bounding box center [243, 44] width 29 height 31
click at [74, 45] on button "Create" at bounding box center [69, 44] width 21 height 31
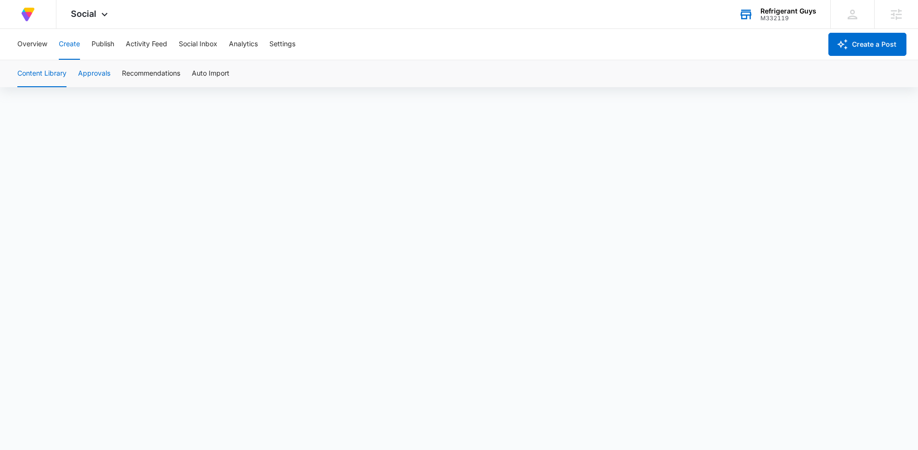
click at [96, 74] on button "Approvals" at bounding box center [94, 73] width 32 height 27
click at [62, 49] on button "Create" at bounding box center [69, 44] width 21 height 31
click at [41, 49] on button "Overview" at bounding box center [32, 44] width 30 height 31
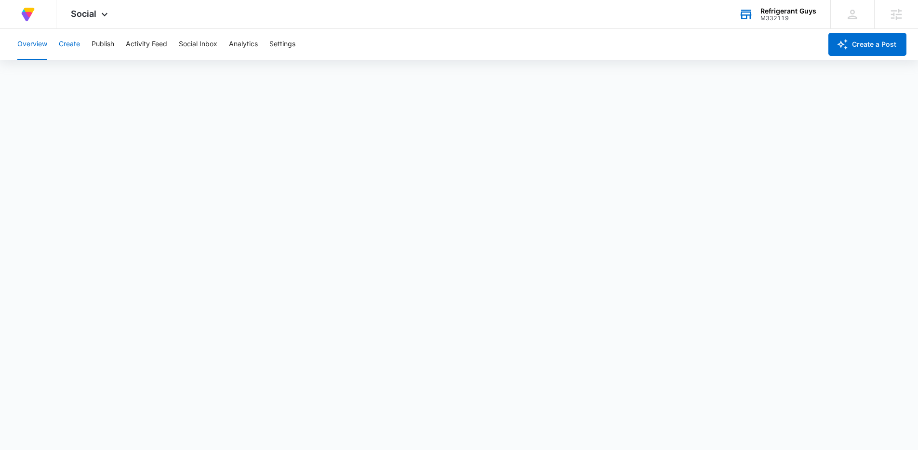
click at [73, 47] on button "Create" at bounding box center [69, 44] width 21 height 31
click at [50, 49] on div "Overview Create Publish Activity Feed Social Inbox Analytics Settings" at bounding box center [417, 44] width 810 height 31
click at [45, 48] on button "Overview" at bounding box center [32, 44] width 30 height 31
click at [97, 46] on button "Publish" at bounding box center [103, 44] width 23 height 31
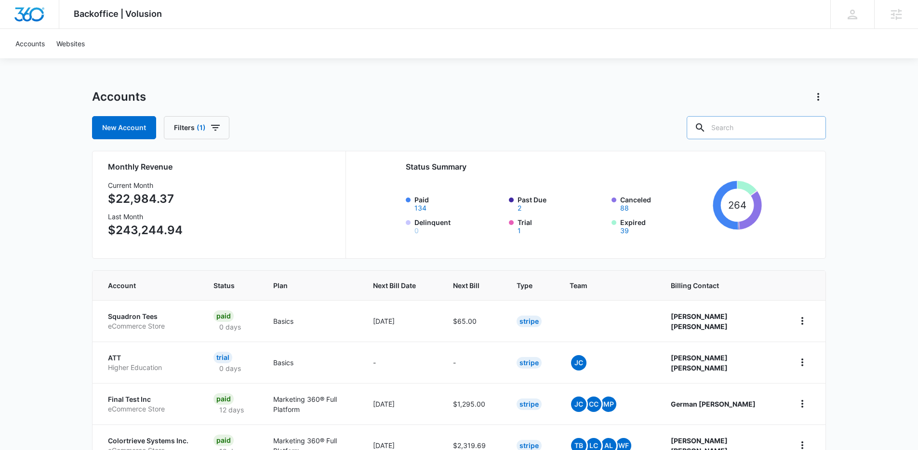
click at [773, 131] on input "text" at bounding box center [755, 127] width 139 height 23
paste input "r"
click at [782, 128] on input "refrigerant guys" at bounding box center [749, 127] width 154 height 23
type input "refrigerant guys"
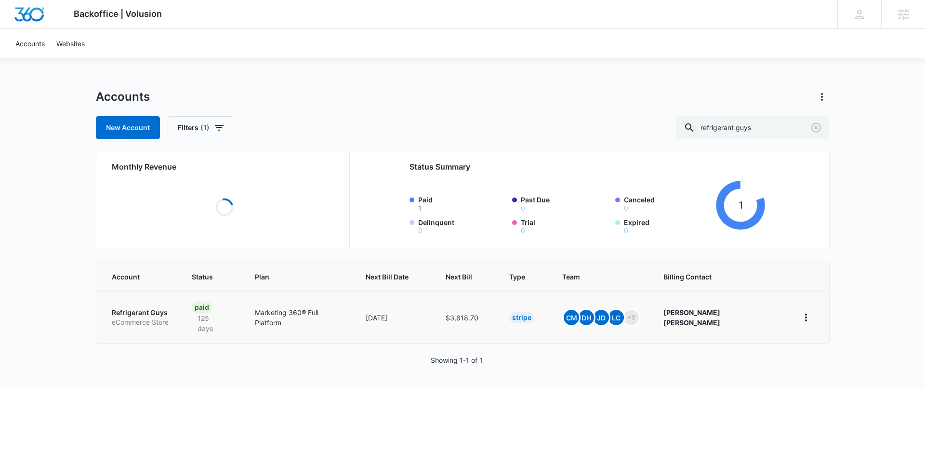
click at [160, 308] on p "Refrigerant Guys" at bounding box center [140, 313] width 57 height 10
